Goal: Use online tool/utility

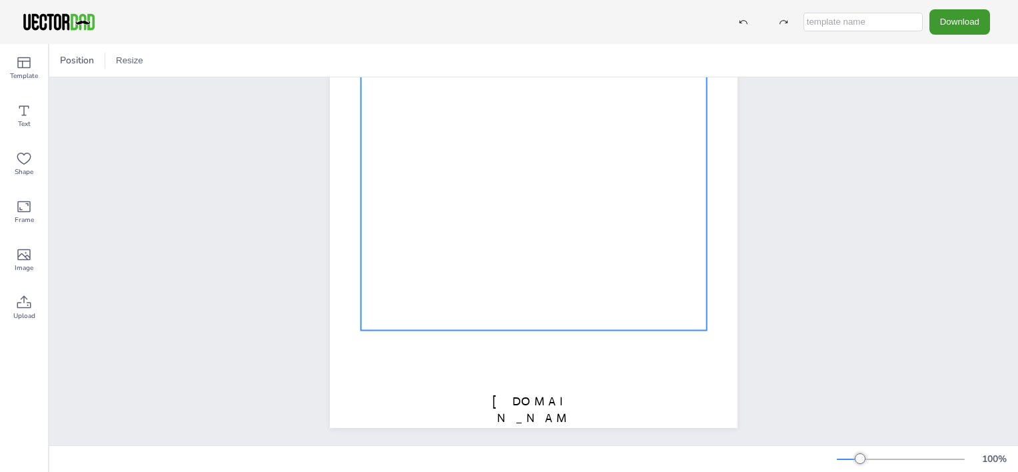
scroll to position [200, 0]
click at [500, 203] on div at bounding box center [534, 162] width 346 height 332
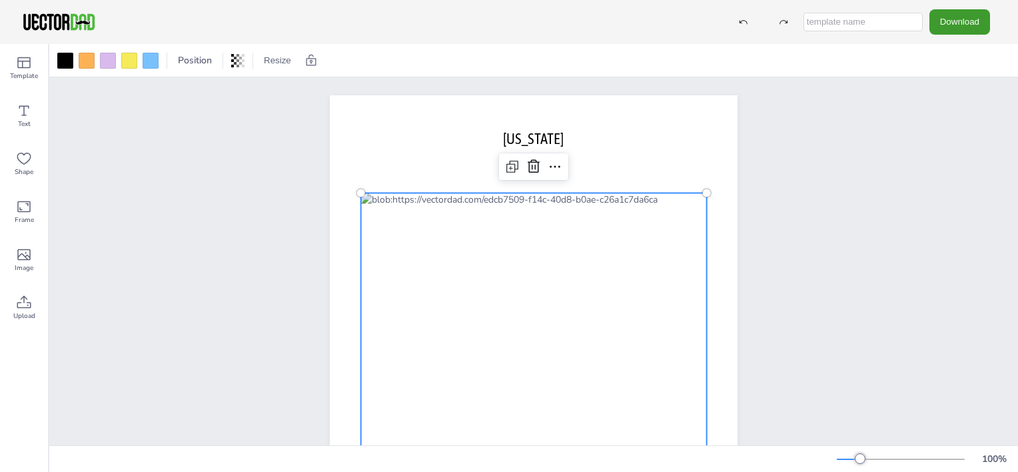
scroll to position [0, 0]
click at [508, 167] on icon at bounding box center [512, 169] width 16 height 16
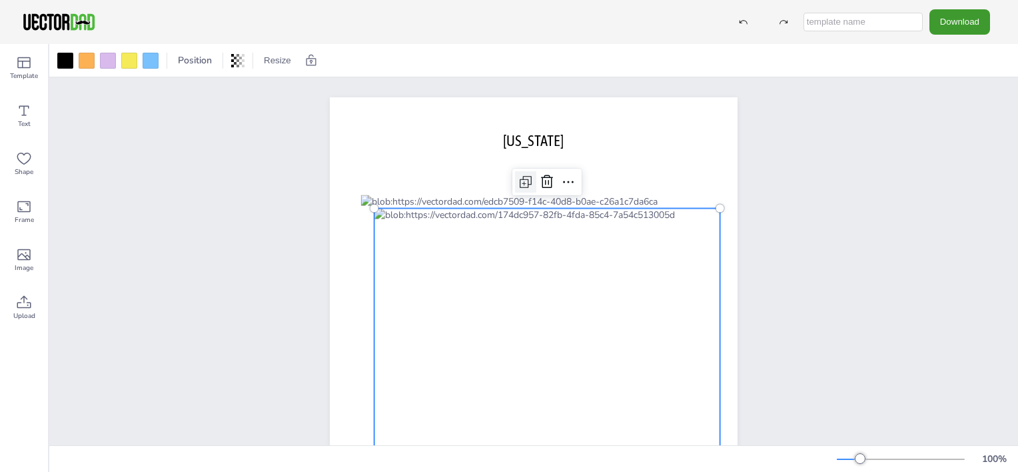
click at [518, 180] on icon at bounding box center [526, 182] width 16 height 16
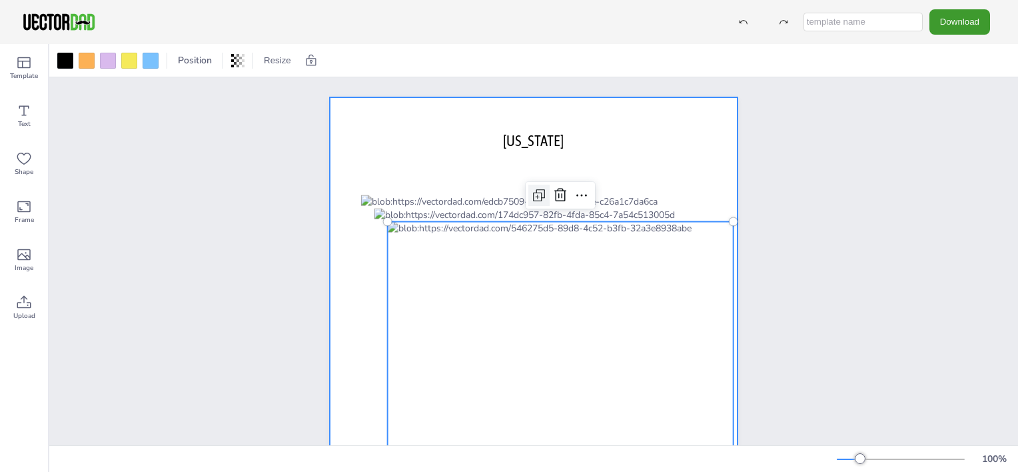
click at [518, 180] on div at bounding box center [534, 360] width 408 height 527
click at [572, 237] on div at bounding box center [561, 388] width 346 height 332
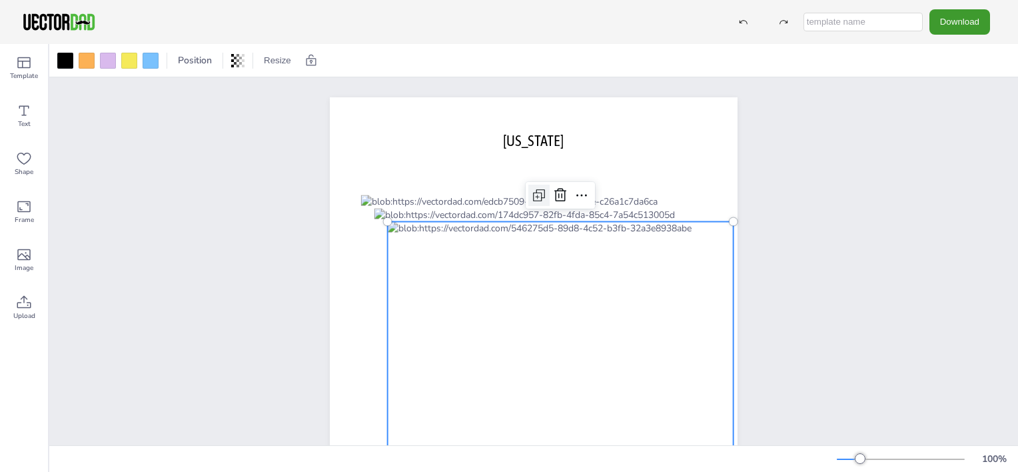
click at [538, 188] on icon at bounding box center [539, 195] width 16 height 16
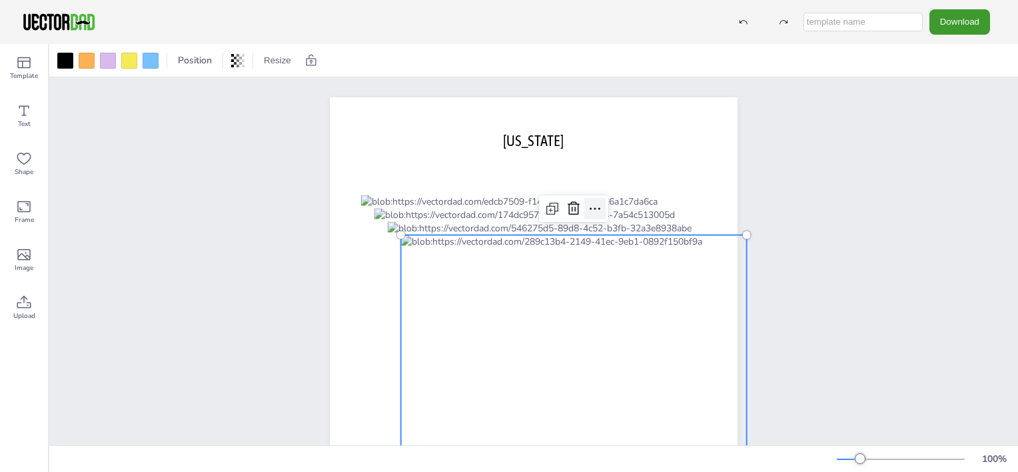
click at [588, 208] on icon at bounding box center [595, 209] width 16 height 16
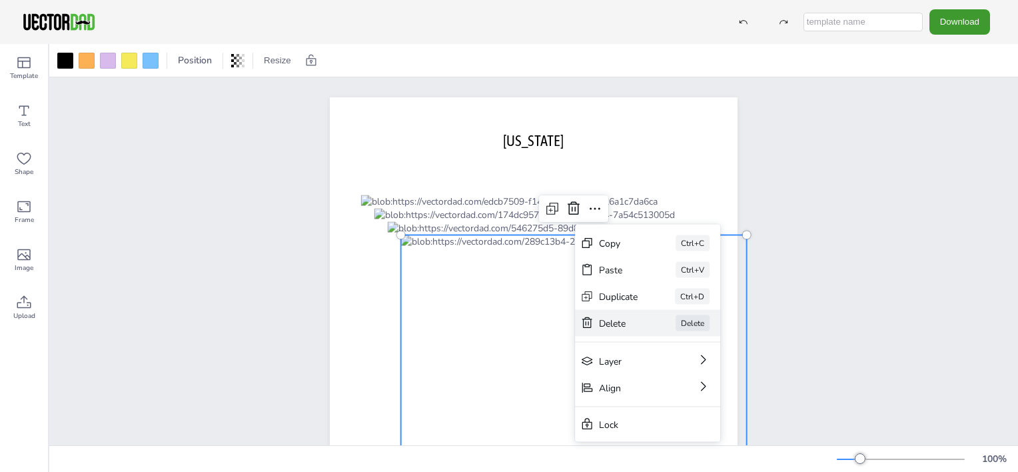
click at [653, 316] on div "[PERSON_NAME]" at bounding box center [647, 323] width 145 height 27
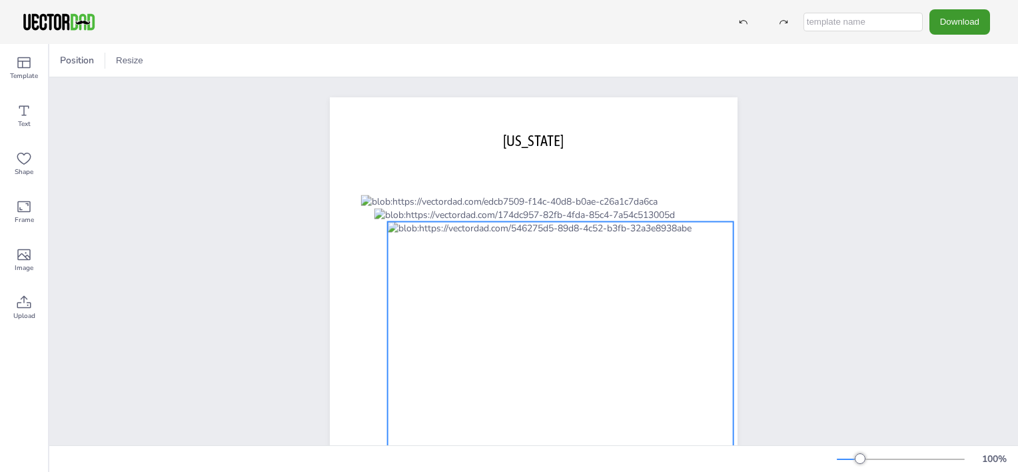
click at [564, 229] on div at bounding box center [561, 388] width 346 height 332
click at [560, 197] on icon at bounding box center [560, 195] width 16 height 16
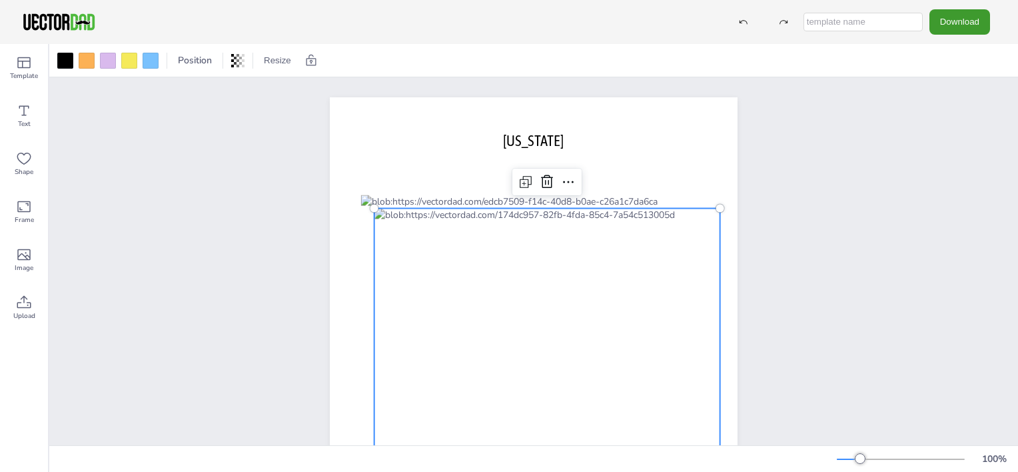
click at [557, 233] on div at bounding box center [548, 375] width 346 height 332
click at [544, 181] on icon at bounding box center [547, 182] width 16 height 16
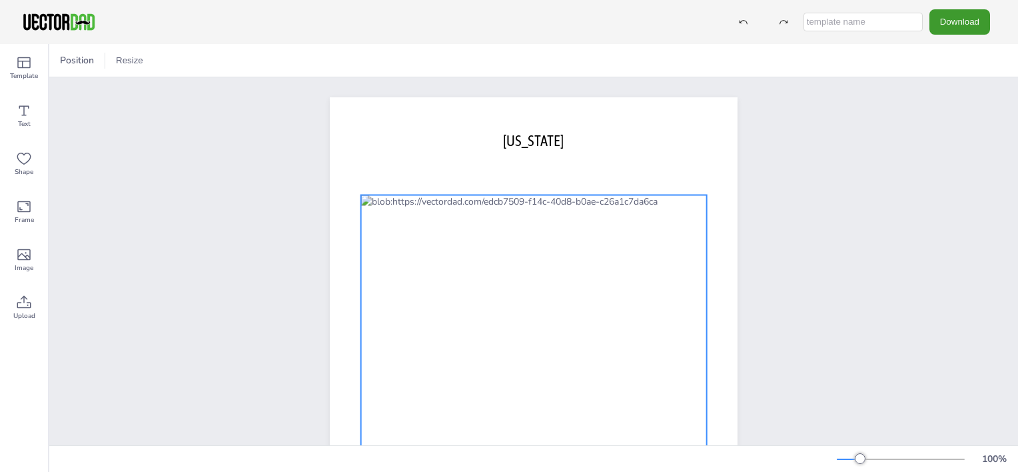
click at [542, 227] on div at bounding box center [534, 361] width 346 height 332
click at [551, 171] on icon at bounding box center [555, 169] width 16 height 16
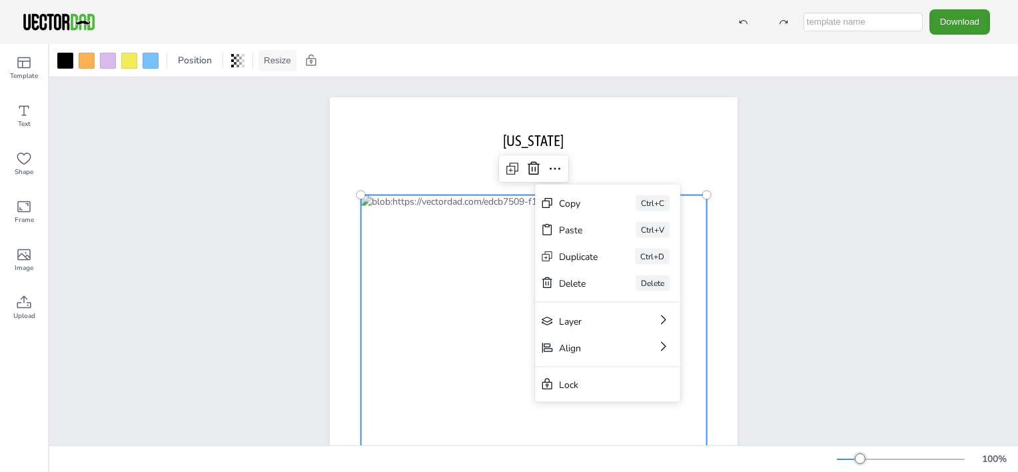
click at [283, 61] on button "Resize" at bounding box center [278, 60] width 38 height 21
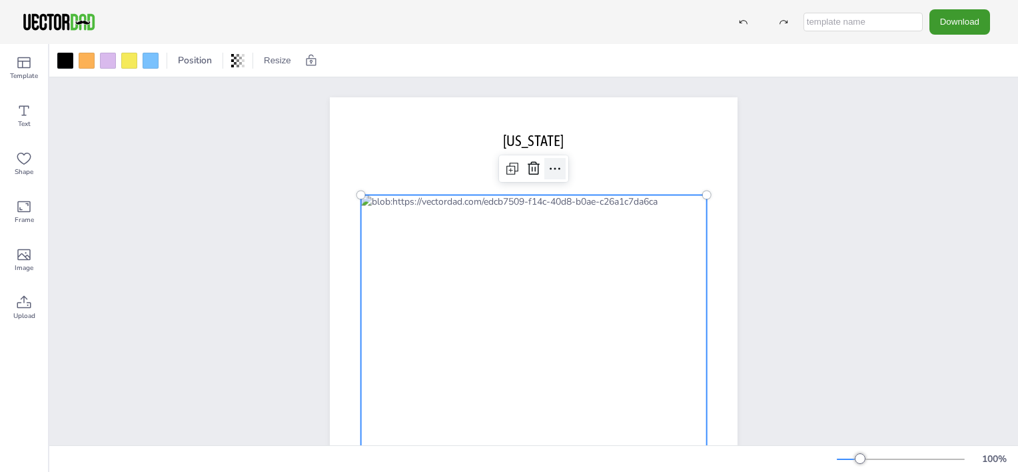
click at [552, 167] on icon at bounding box center [555, 169] width 16 height 16
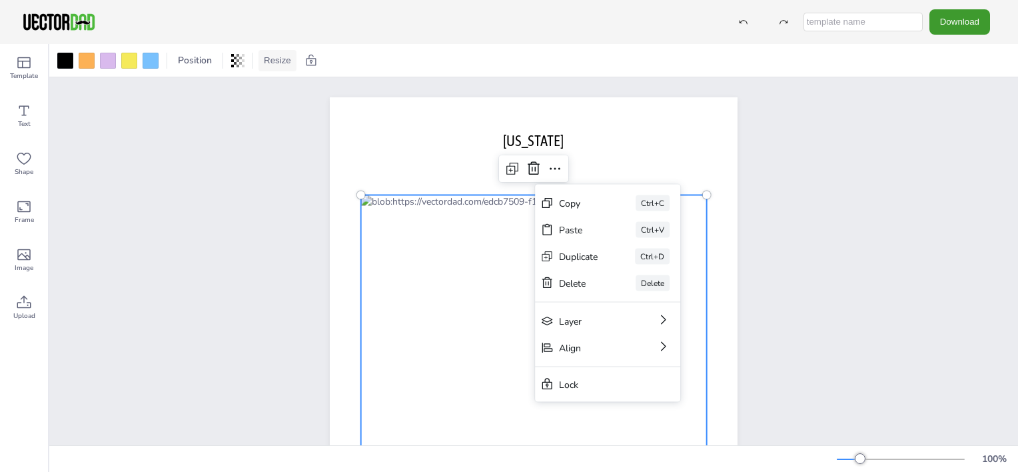
click at [278, 59] on button "Resize" at bounding box center [278, 60] width 38 height 21
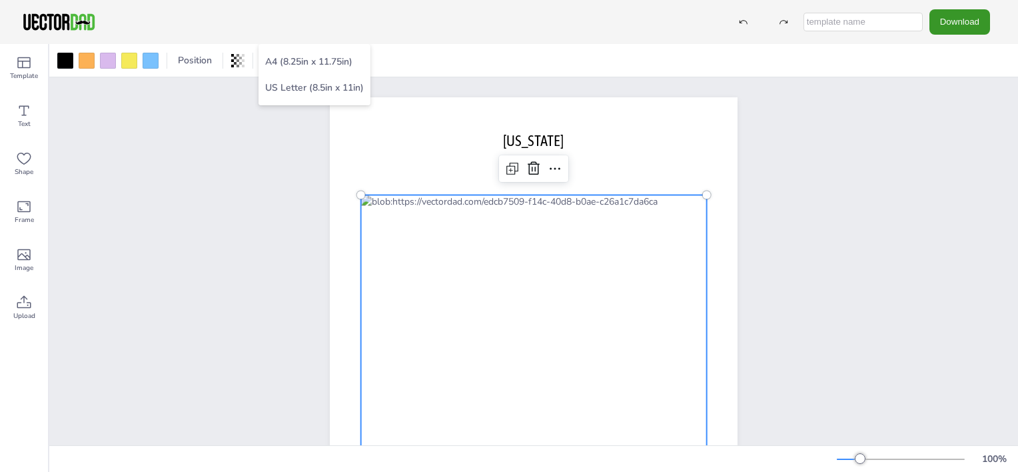
click at [965, 28] on button "Download" at bounding box center [960, 21] width 61 height 25
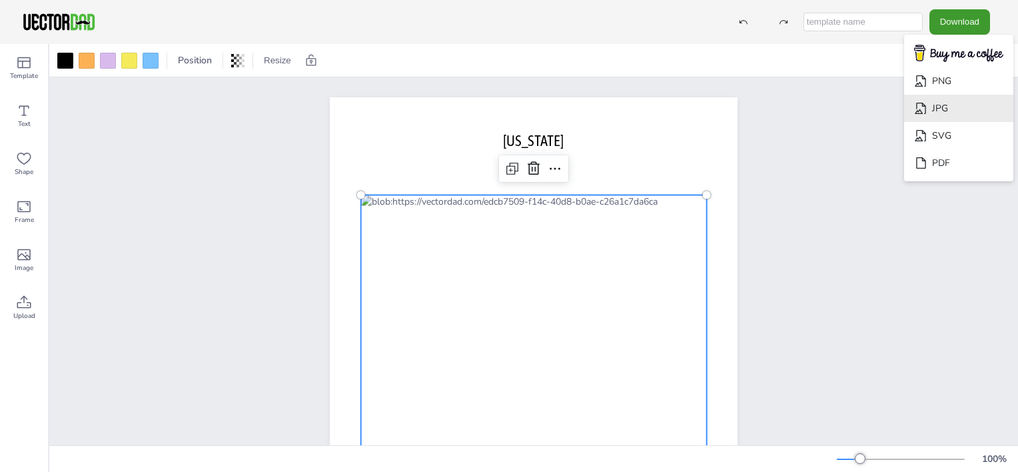
click at [958, 111] on li "JPG" at bounding box center [958, 108] width 109 height 27
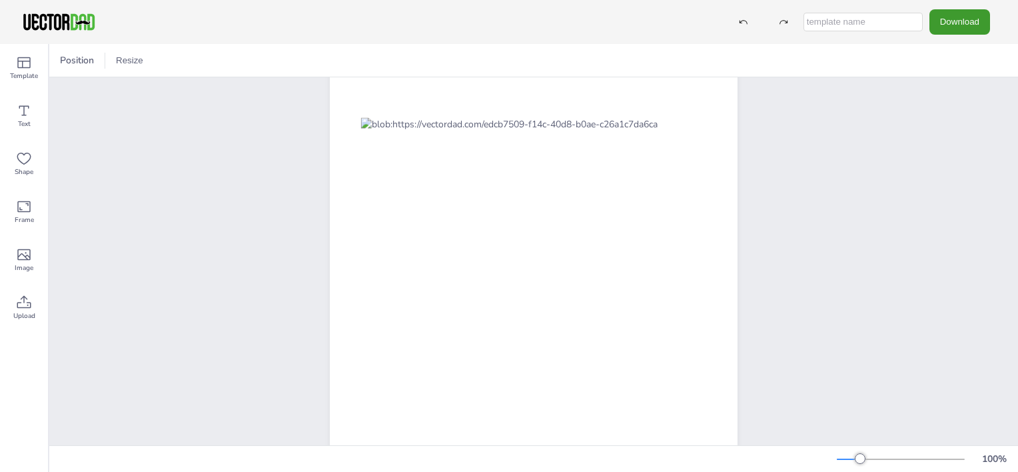
scroll to position [209, 0]
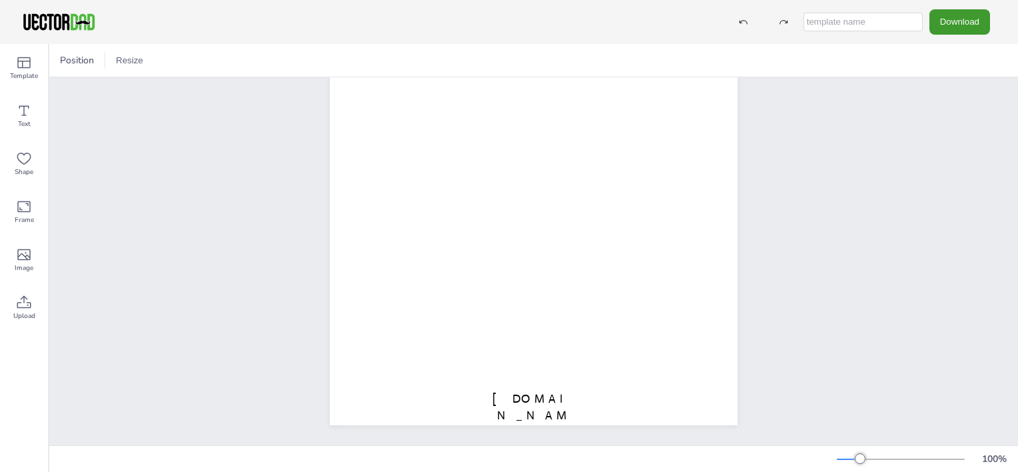
click at [55, 20] on img at bounding box center [58, 22] width 75 height 20
